Goal: Task Accomplishment & Management: Manage account settings

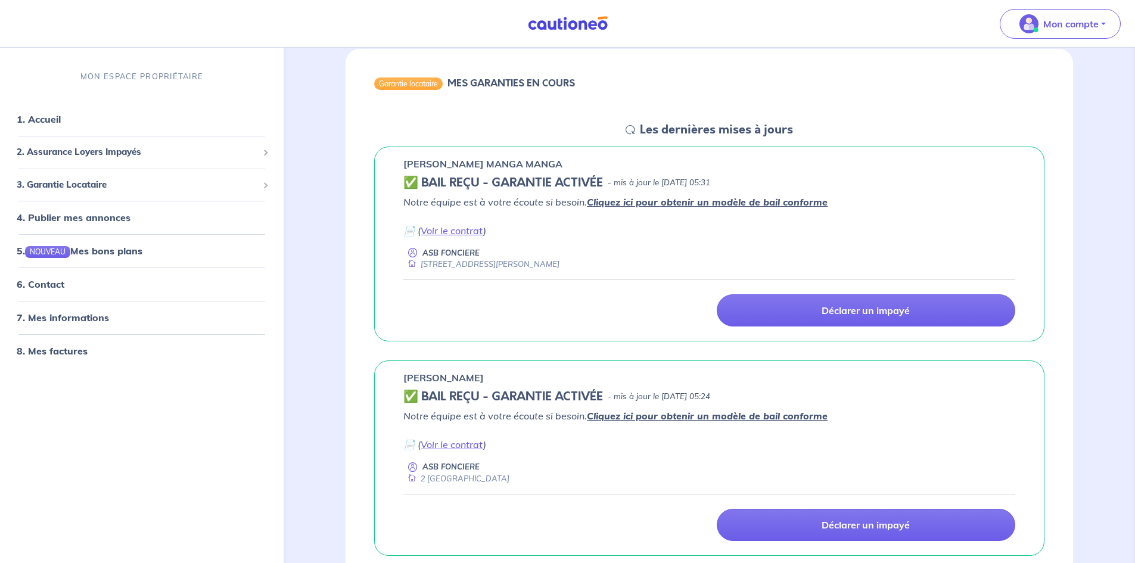
scroll to position [60, 0]
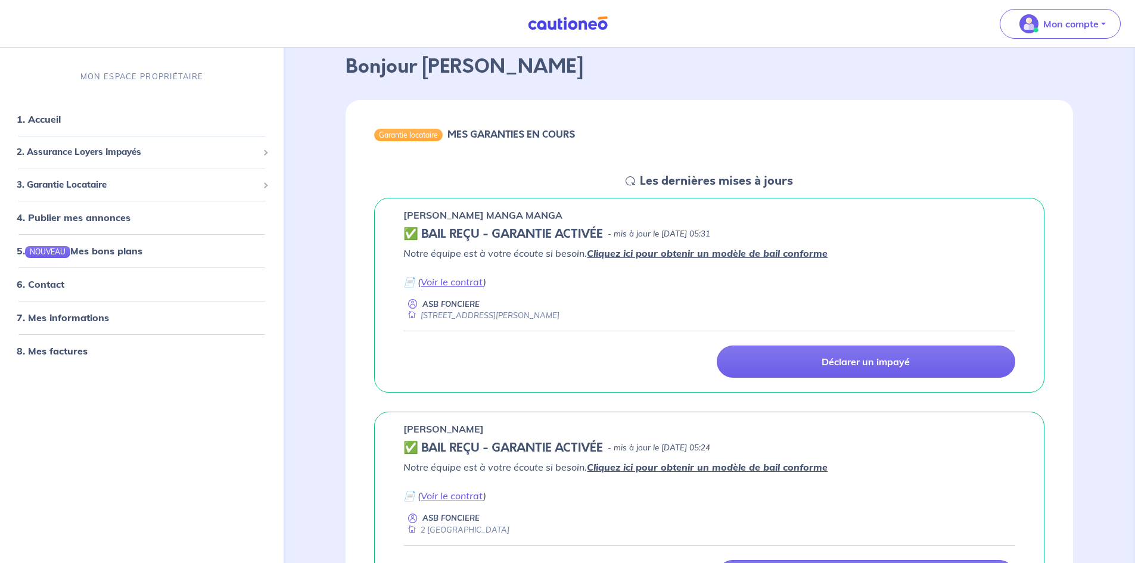
click at [695, 179] on h5 "Les dernières mises à jours" at bounding box center [716, 181] width 153 height 14
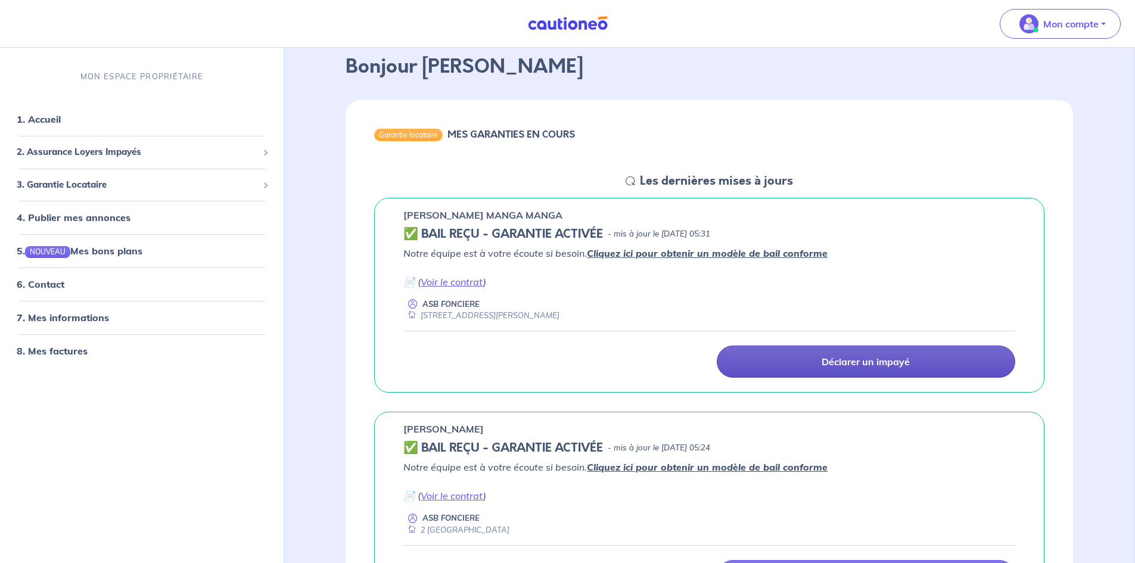
click at [787, 367] on link "Déclarer un impayé" at bounding box center [866, 362] width 298 height 32
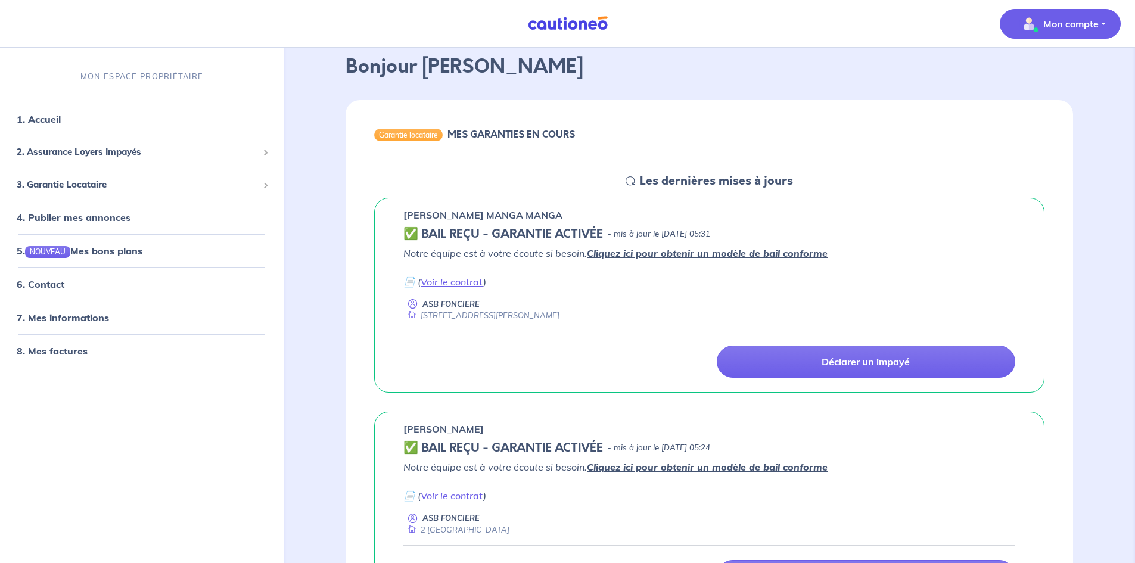
click at [1062, 24] on p "Mon compte" at bounding box center [1070, 24] width 55 height 14
click at [174, 435] on div "MON ESPACE PROPRIÉTAIRE 1. Accueil 2. Assurance Loyers Impayés Souscrire Suivre…" at bounding box center [142, 310] width 284 height 507
click at [76, 350] on link "8. Mes factures" at bounding box center [51, 351] width 69 height 12
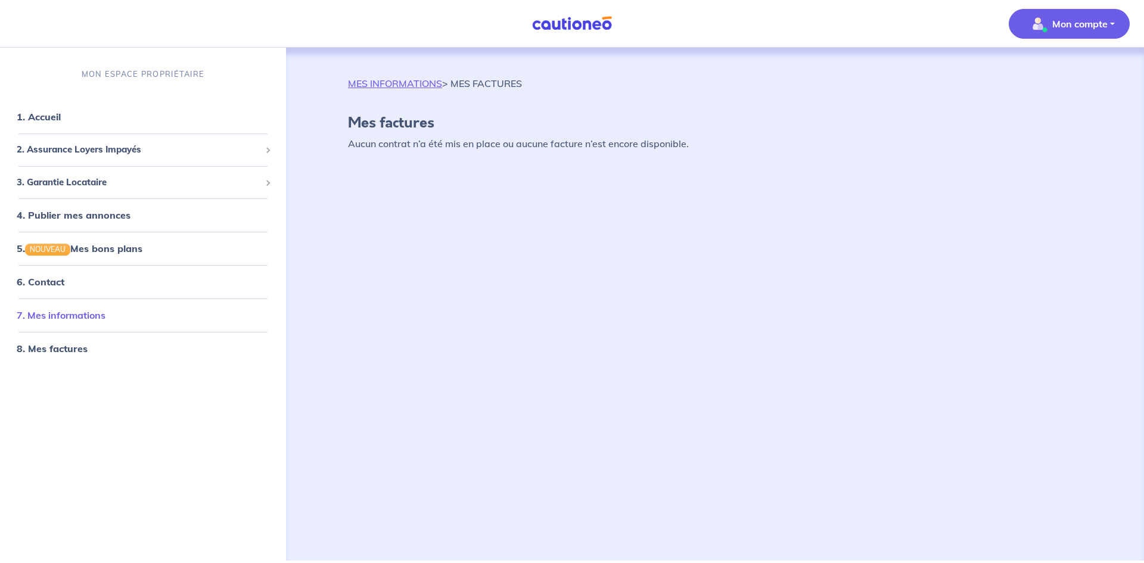
click at [73, 315] on link "7. Mes informations" at bounding box center [61, 315] width 89 height 12
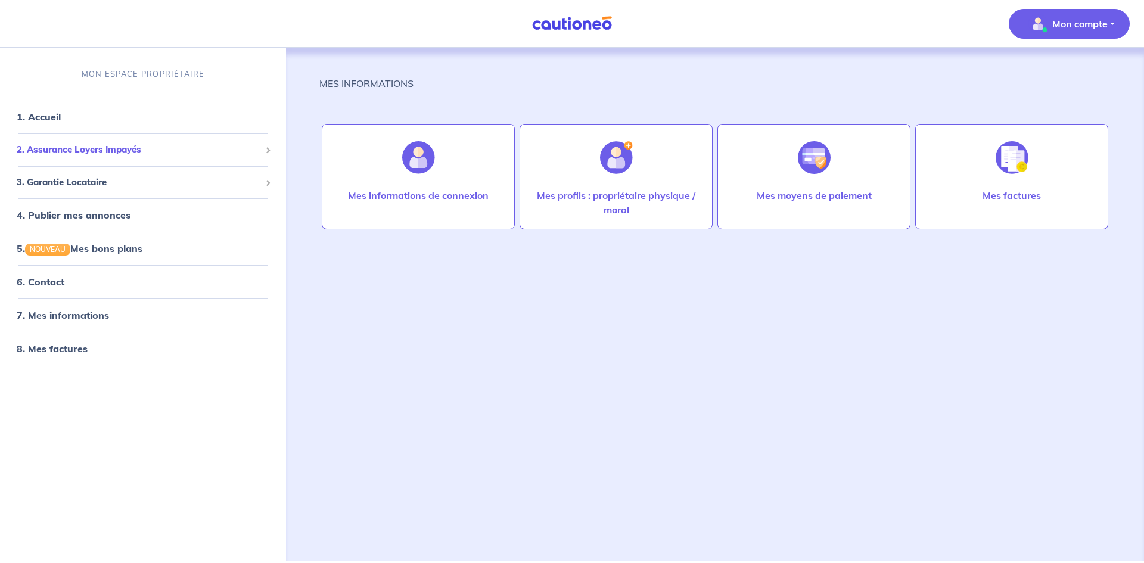
click at [259, 149] on span "2. Assurance Loyers Impayés" at bounding box center [139, 150] width 244 height 14
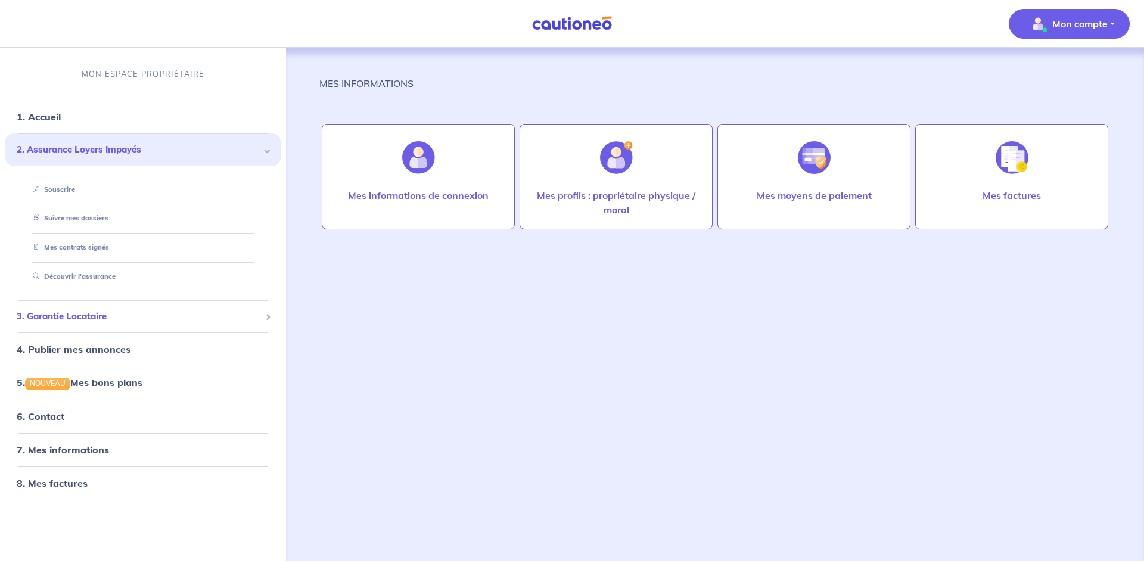
click at [264, 318] on div "3. Garantie Locataire" at bounding box center [143, 315] width 276 height 23
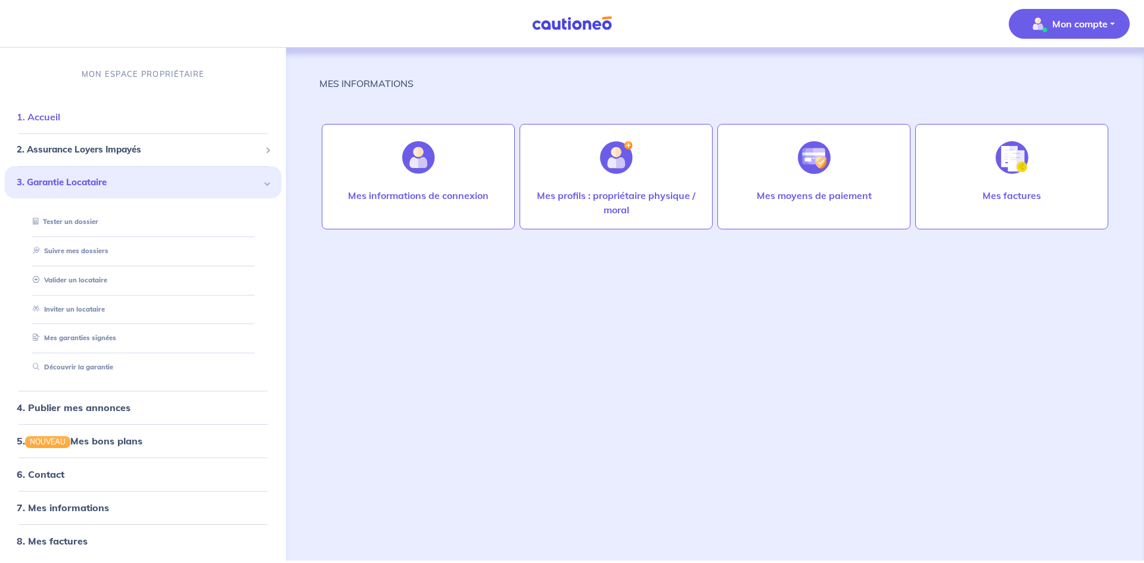
click at [42, 120] on link "1. Accueil" at bounding box center [38, 117] width 43 height 12
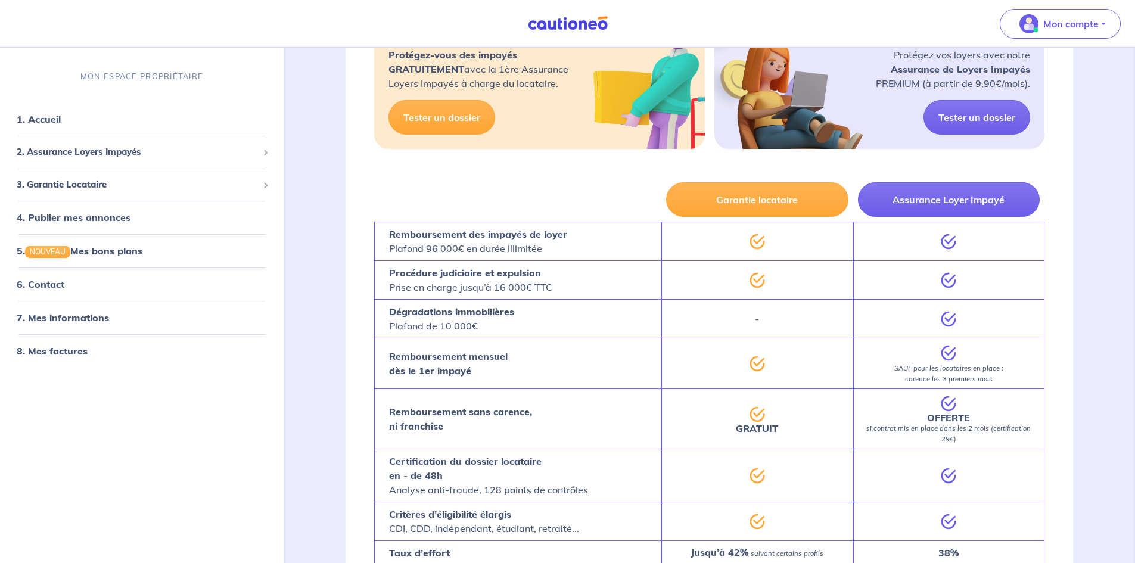
scroll to position [67, 0]
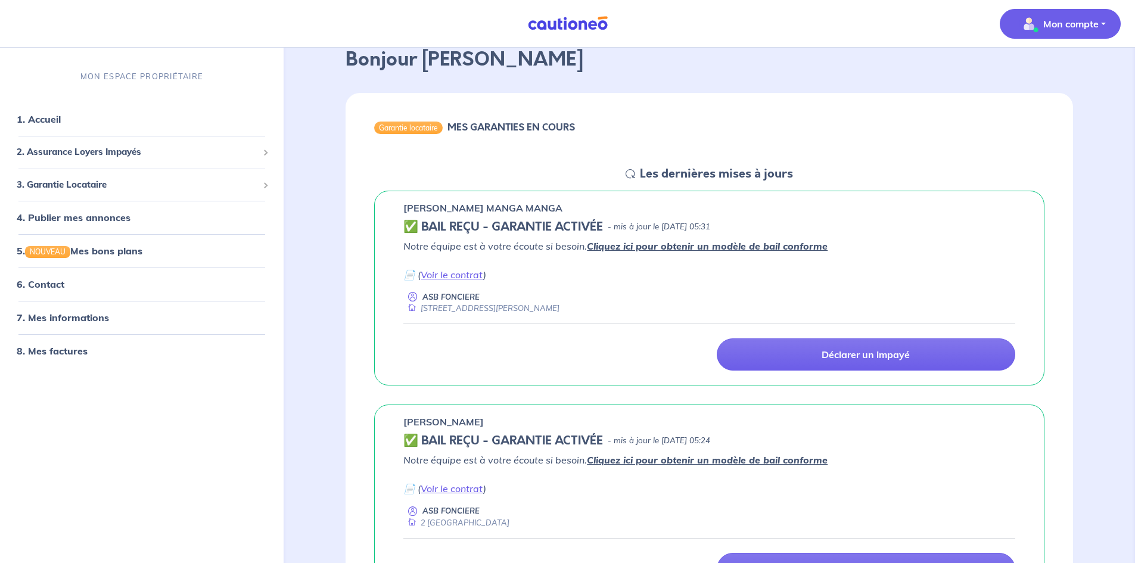
click at [1050, 23] on p "Mon compte" at bounding box center [1070, 24] width 55 height 14
click at [1044, 105] on link "Me déconnecter" at bounding box center [1048, 102] width 96 height 19
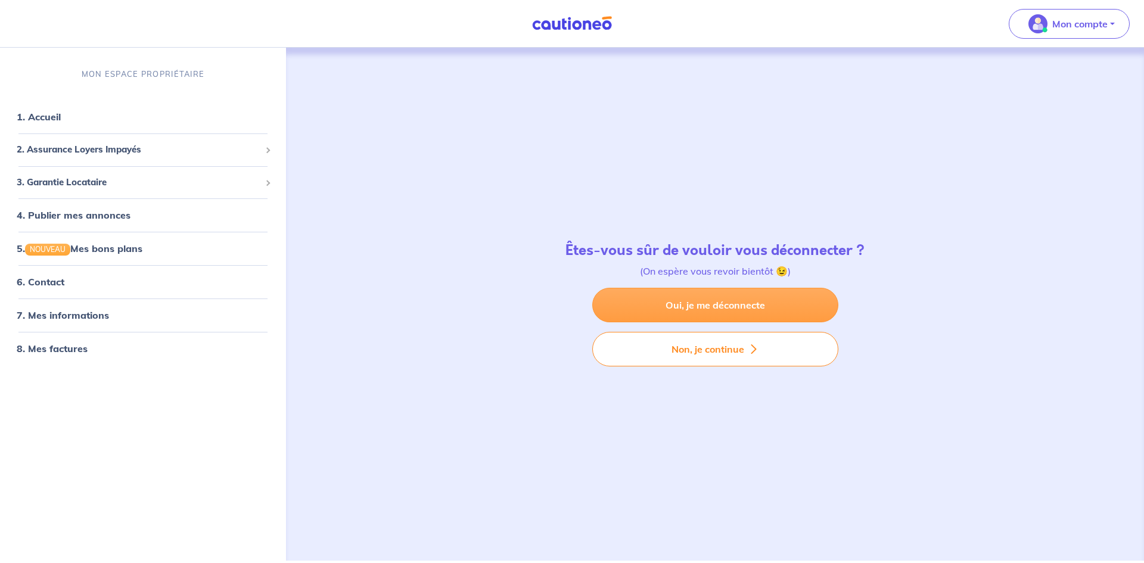
click at [707, 309] on link "Oui, je me déconnecte" at bounding box center [715, 305] width 246 height 35
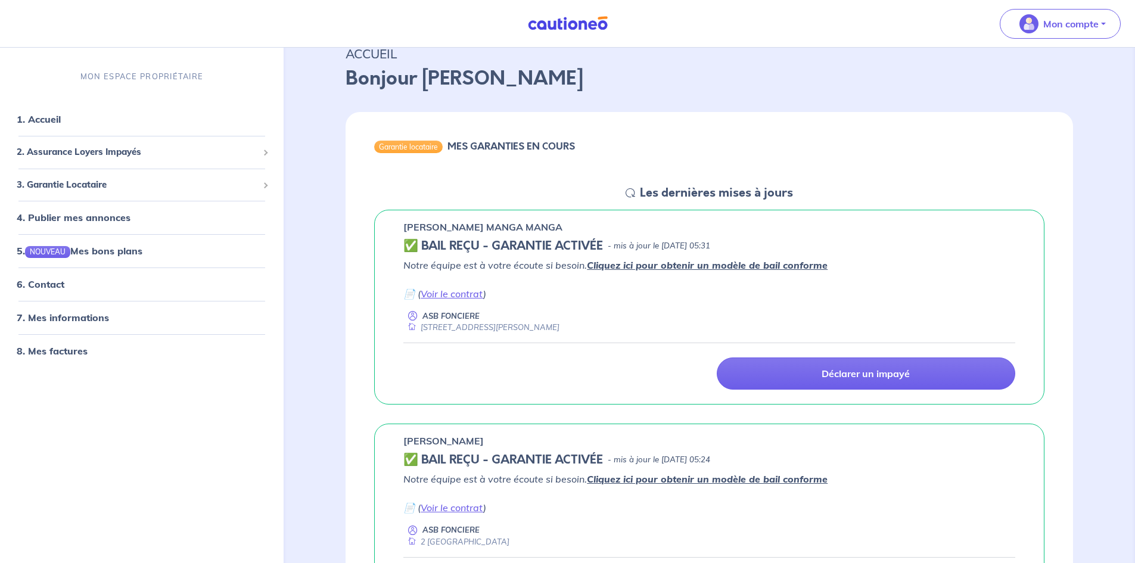
scroll to position [179, 0]
